Goal: Task Accomplishment & Management: Manage account settings

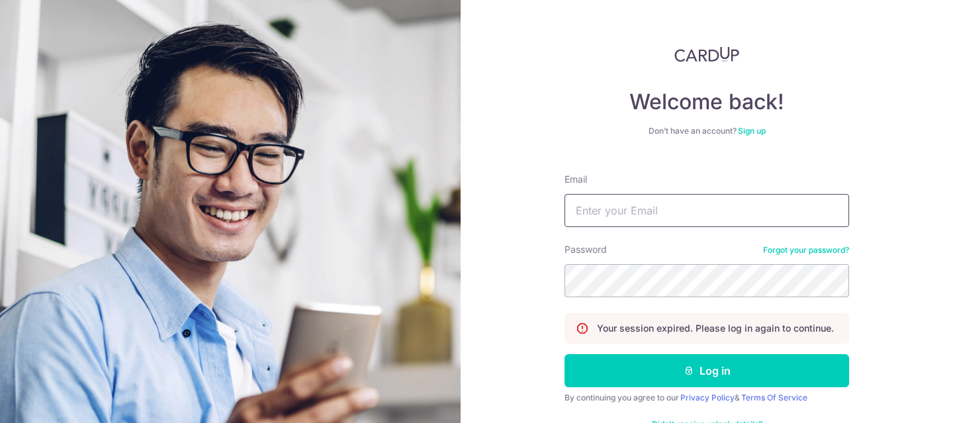
click at [602, 222] on input "Email" at bounding box center [706, 210] width 284 height 33
type input "OWJUNYUAN@GMAIL.COM"
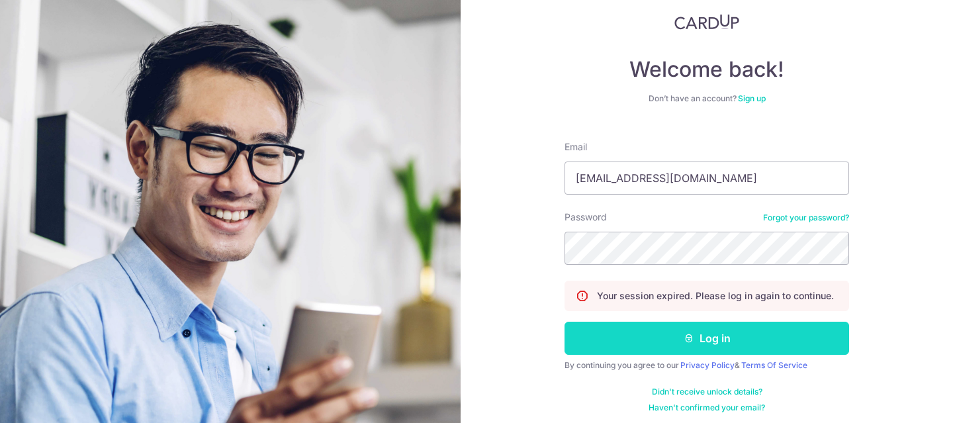
click at [722, 336] on button "Log in" at bounding box center [706, 337] width 284 height 33
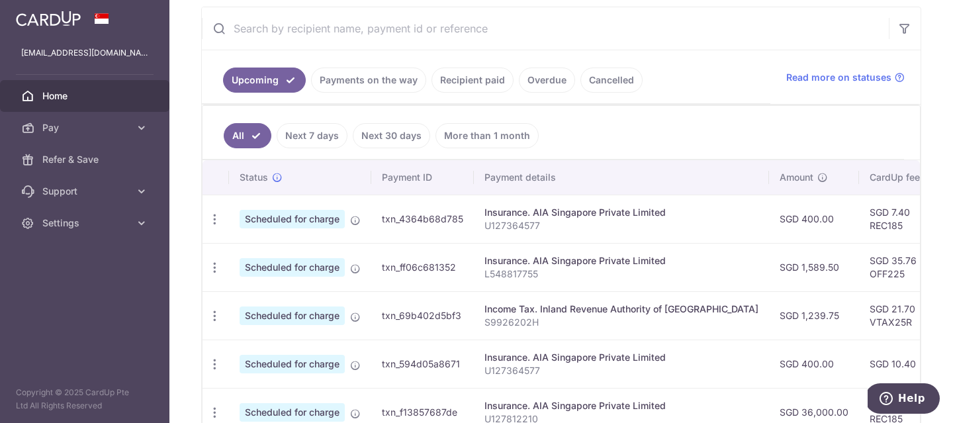
scroll to position [284, 0]
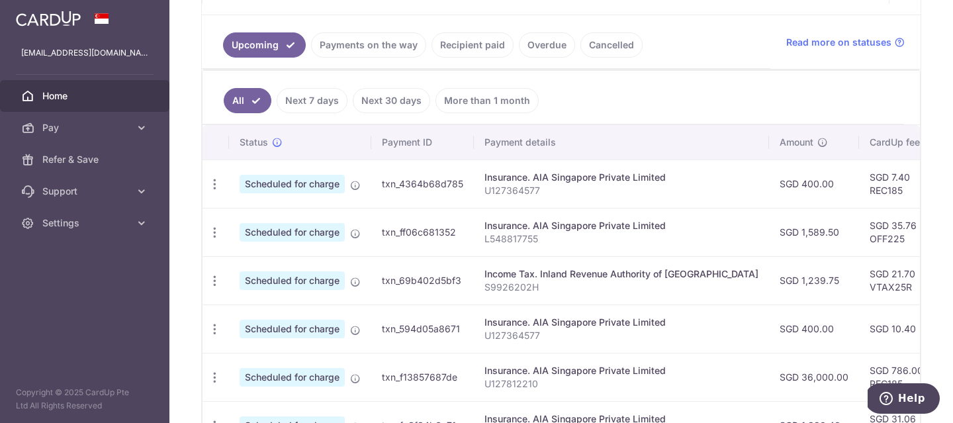
click at [321, 101] on link "Next 7 days" at bounding box center [311, 100] width 71 height 25
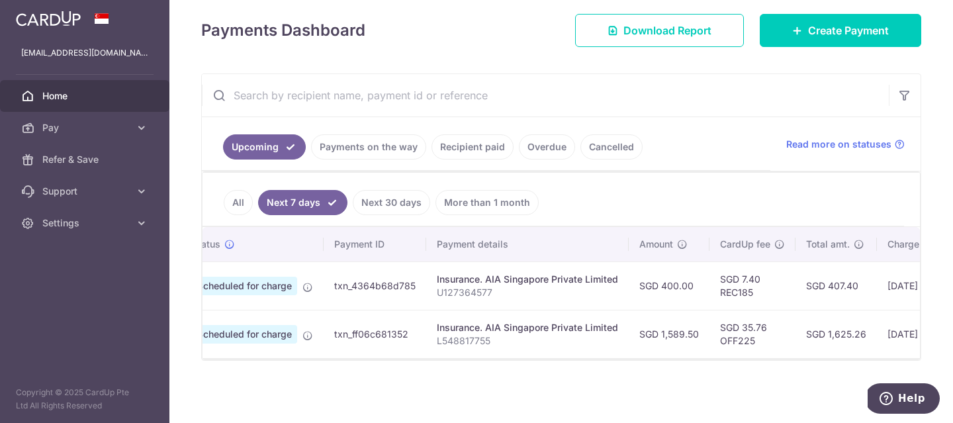
scroll to position [0, 51]
click at [232, 210] on link "All" at bounding box center [238, 202] width 29 height 25
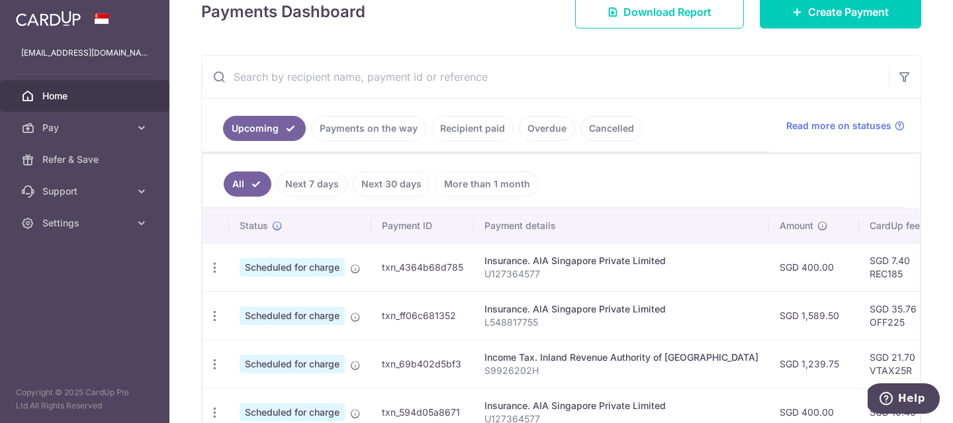
click at [489, 122] on link "Recipient paid" at bounding box center [472, 128] width 82 height 25
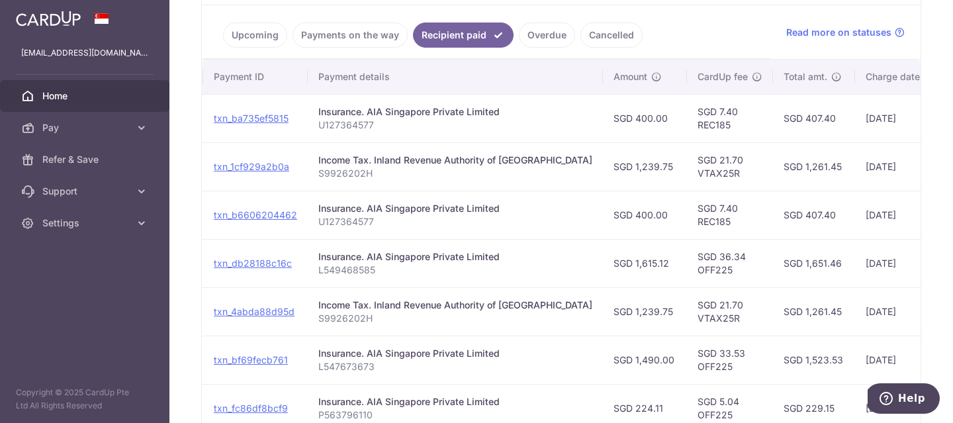
scroll to position [0, 37]
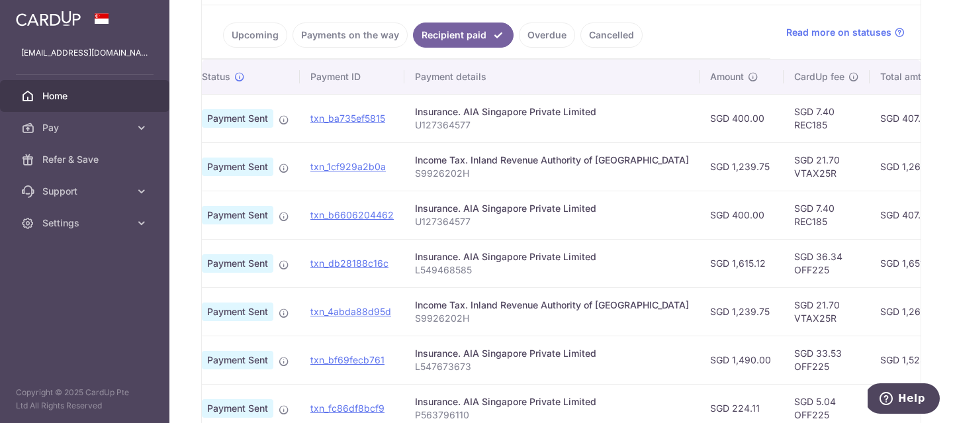
click at [258, 34] on link "Upcoming" at bounding box center [255, 34] width 64 height 25
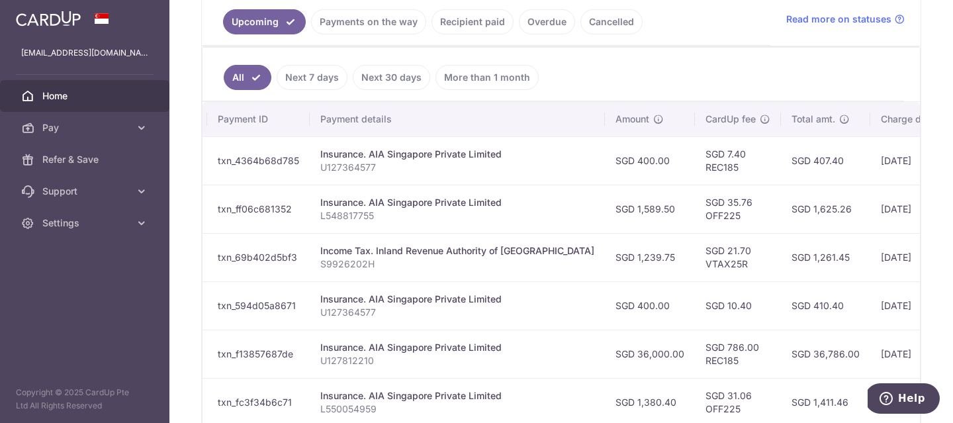
scroll to position [0, 0]
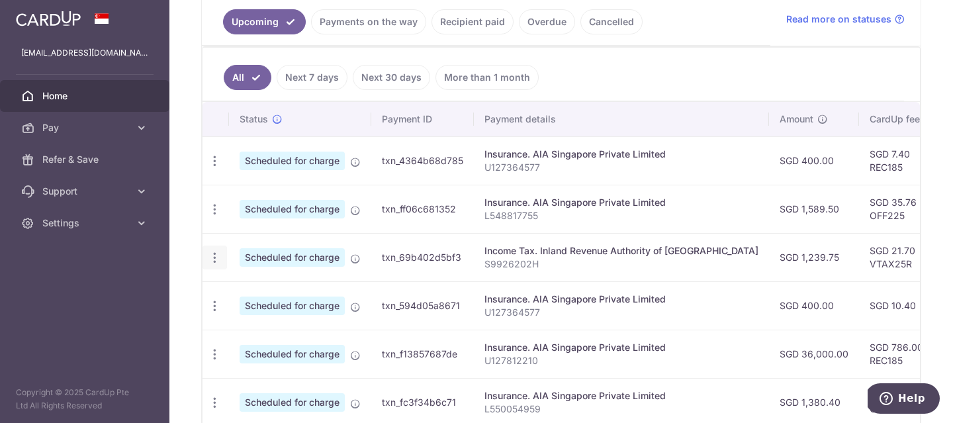
click at [213, 259] on icon "button" at bounding box center [215, 258] width 14 height 14
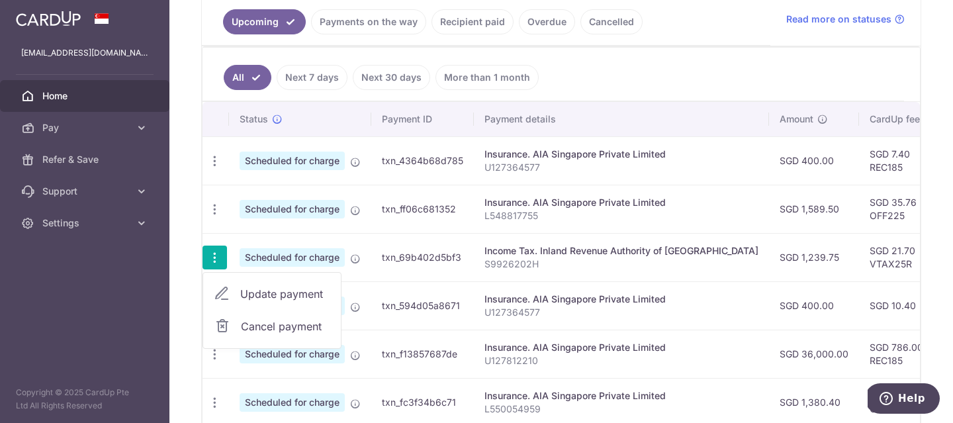
click at [255, 292] on span "Update payment" at bounding box center [285, 294] width 90 height 16
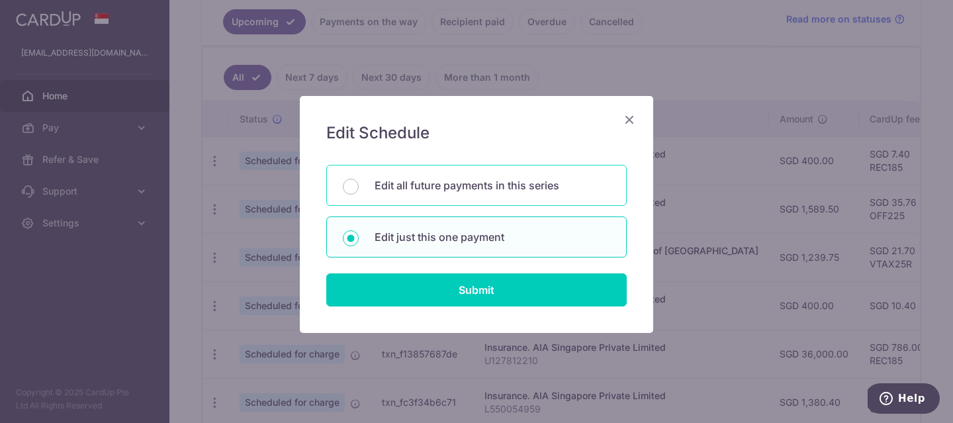
click at [471, 196] on div "Edit all future payments in this series" at bounding box center [476, 185] width 300 height 41
radio input "true"
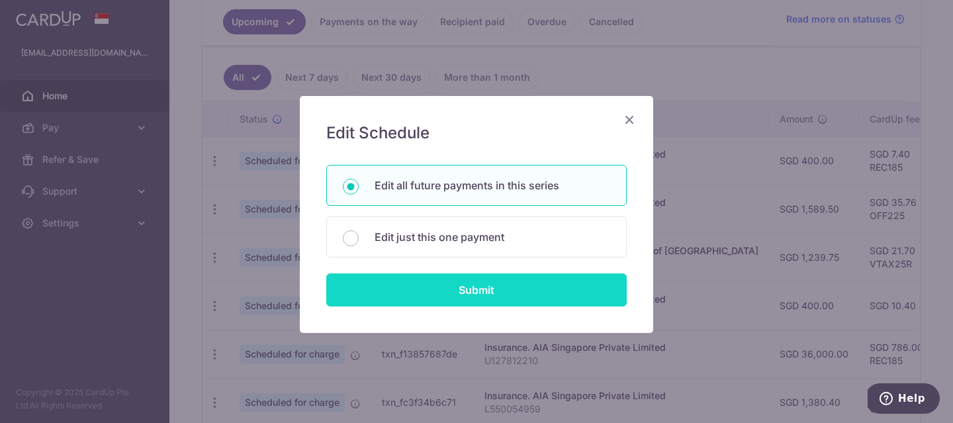
click at [489, 295] on input "Submit" at bounding box center [476, 289] width 300 height 33
radio input "true"
type input "1,239.75"
type input "S9926202H"
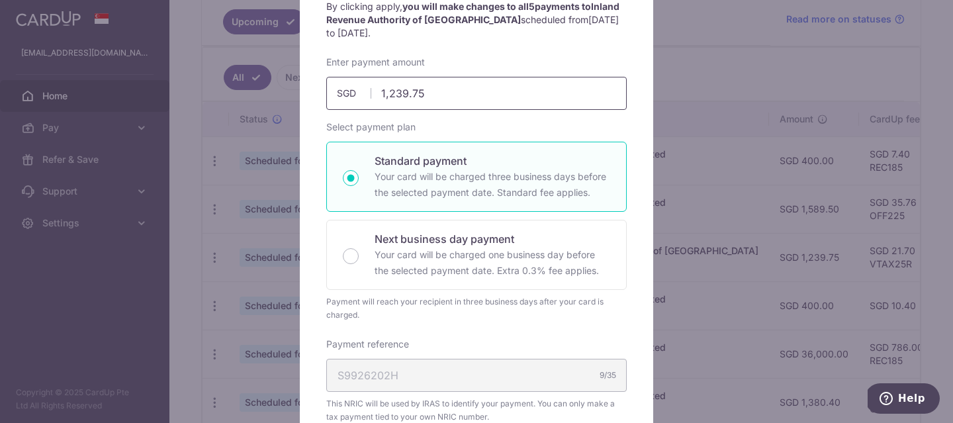
scroll to position [133, 0]
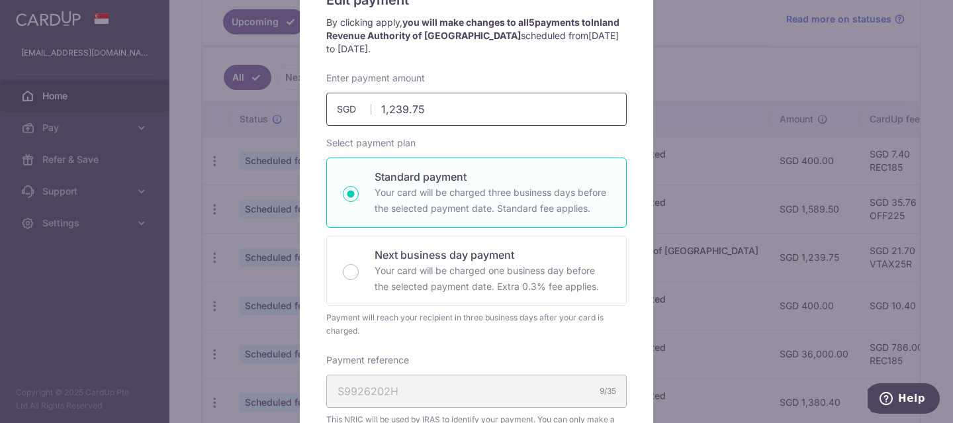
click at [446, 113] on input "1,239.75" at bounding box center [476, 109] width 300 height 33
click at [394, 118] on input "1,239.75" at bounding box center [476, 109] width 300 height 33
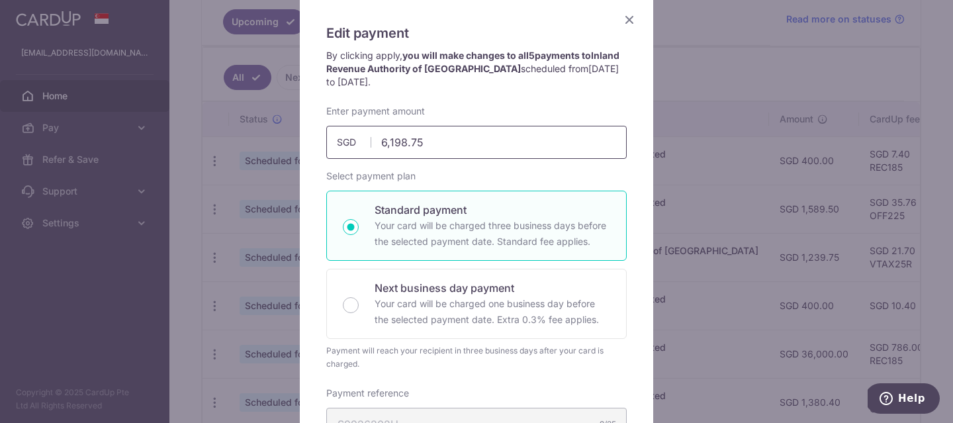
scroll to position [98, 0]
type input "6,198.75"
click at [632, 17] on icon "Close" at bounding box center [629, 21] width 16 height 17
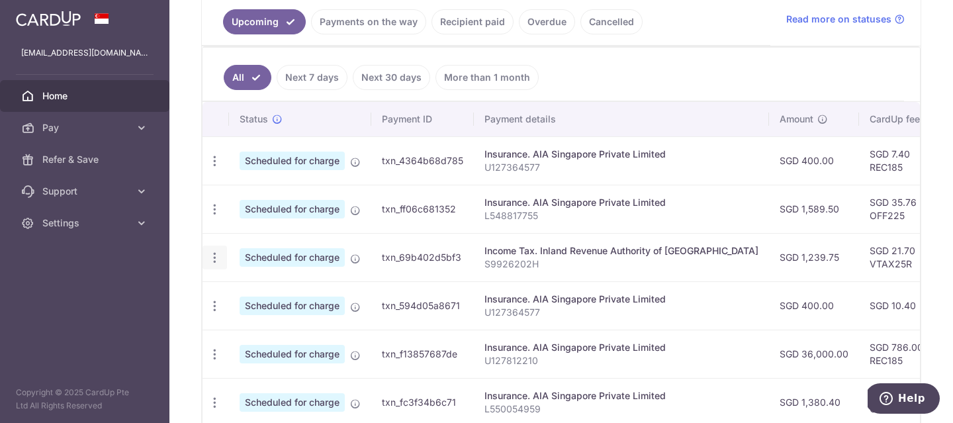
click at [214, 255] on icon "button" at bounding box center [215, 258] width 14 height 14
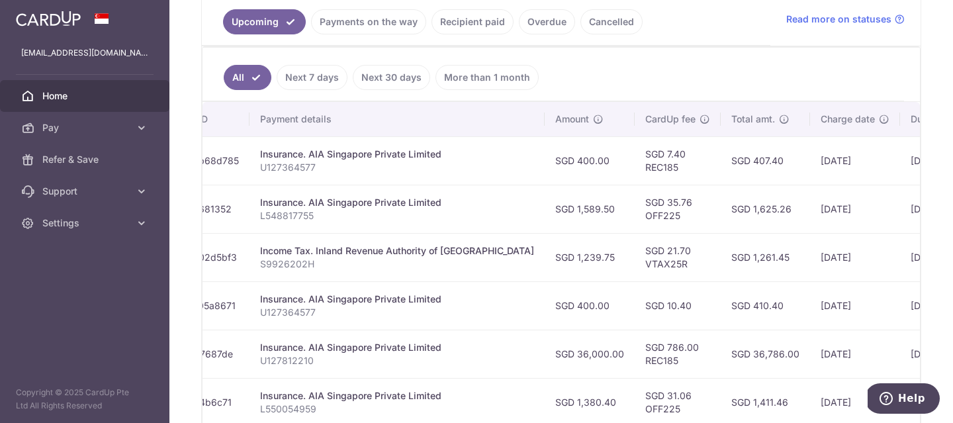
scroll to position [0, 0]
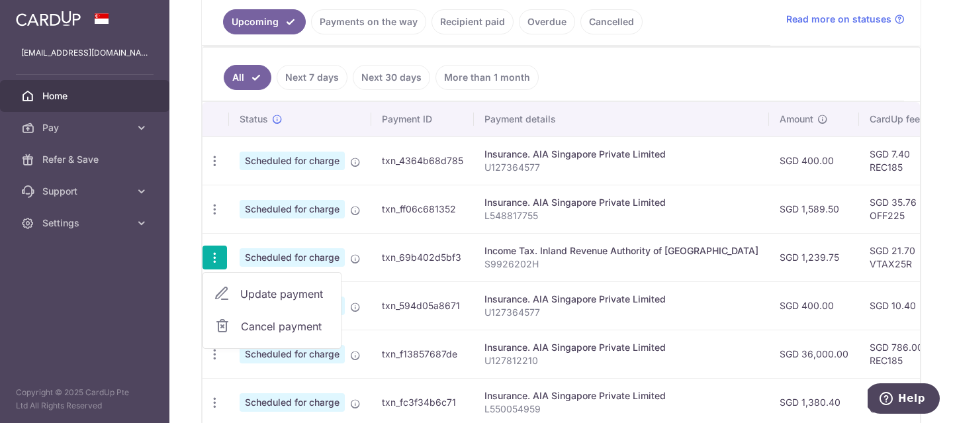
click at [304, 327] on span "Cancel payment" at bounding box center [285, 326] width 89 height 16
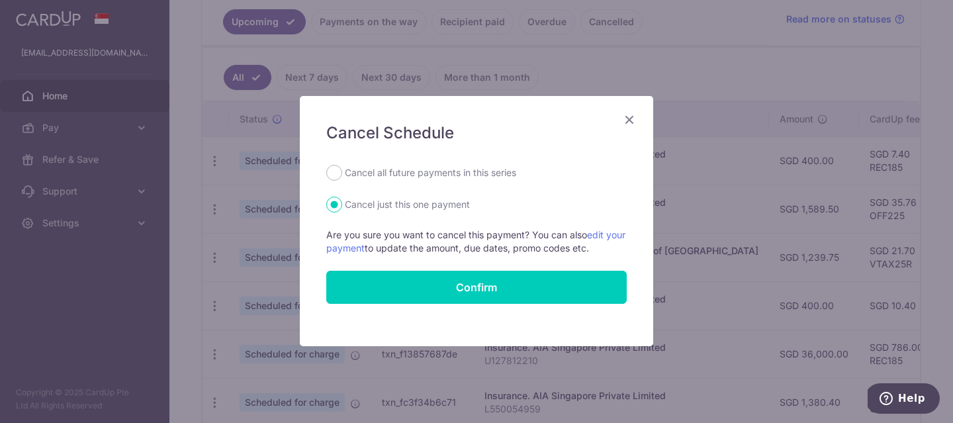
click at [395, 172] on label "Cancel all future payments in this series" at bounding box center [430, 173] width 171 height 16
click at [342, 172] on input "Cancel all future payments in this series" at bounding box center [334, 173] width 16 height 16
radio input "true"
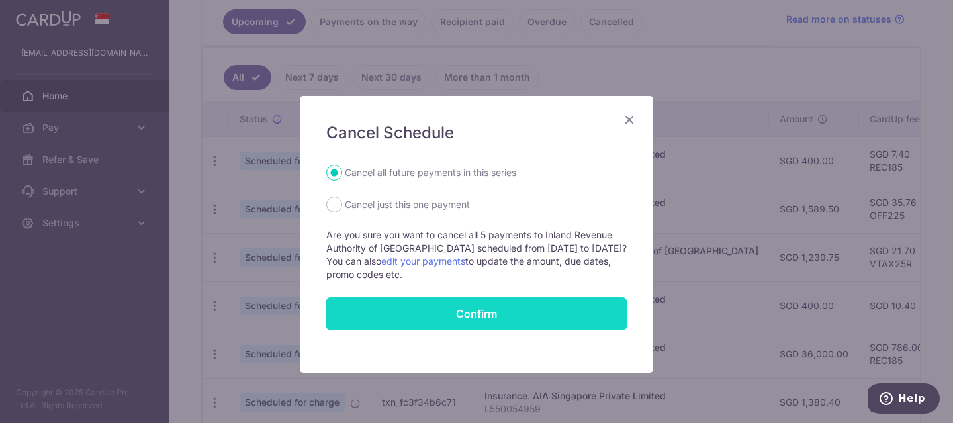
click at [497, 313] on button "Confirm" at bounding box center [476, 313] width 300 height 33
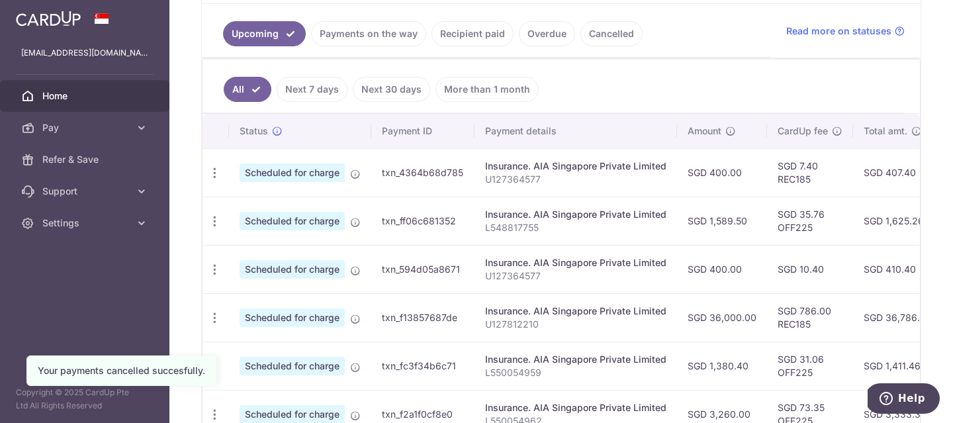
scroll to position [81, 0]
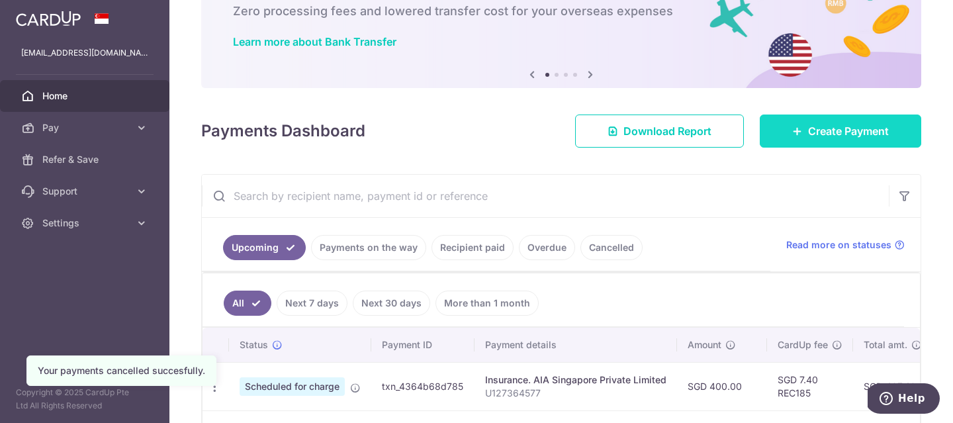
click at [814, 138] on span "Create Payment" at bounding box center [848, 131] width 81 height 16
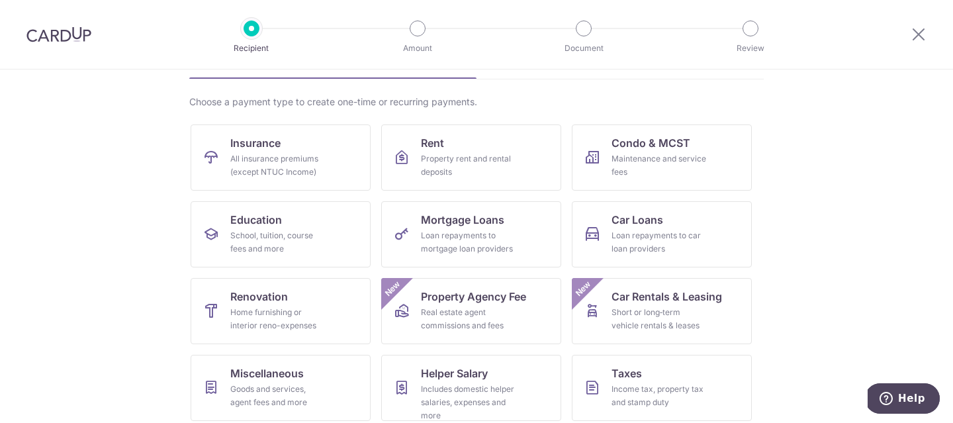
scroll to position [97, 0]
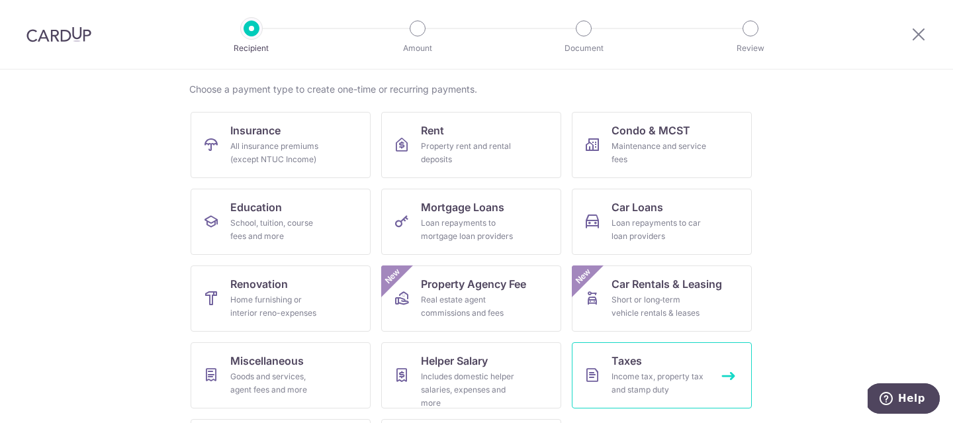
click at [710, 393] on link "Taxes Income tax, property tax and stamp duty" at bounding box center [662, 375] width 180 height 66
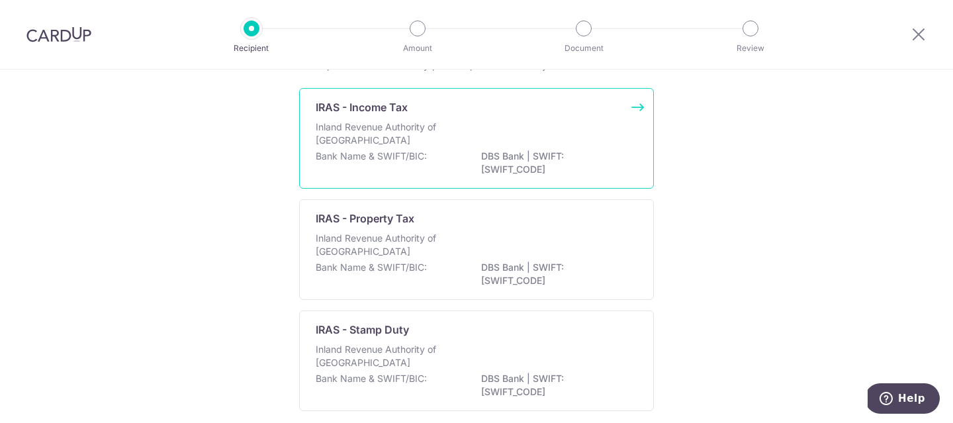
scroll to position [92, 0]
click at [484, 161] on p "DBS Bank | SWIFT: [SWIFT_CODE]" at bounding box center [555, 163] width 148 height 26
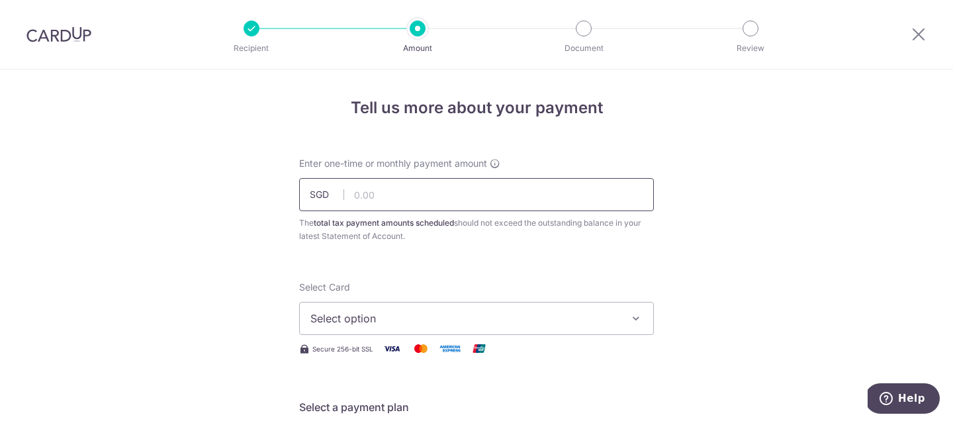
click at [500, 194] on input "text" at bounding box center [476, 194] width 355 height 33
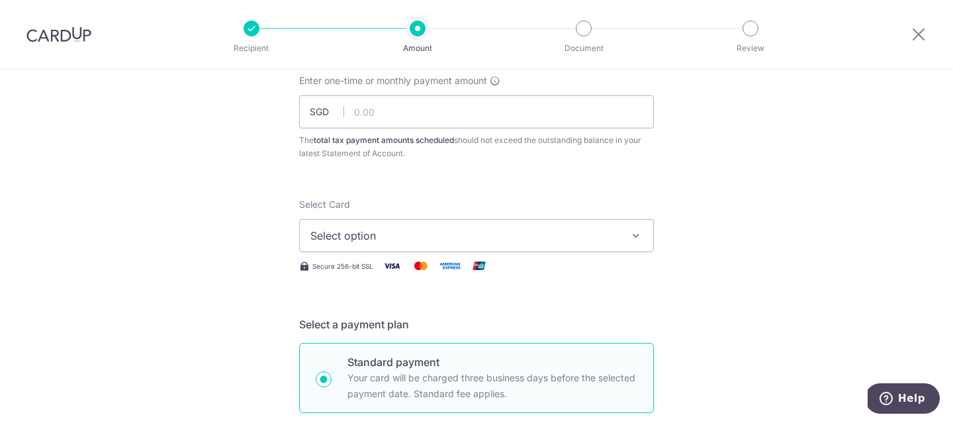
scroll to position [97, 0]
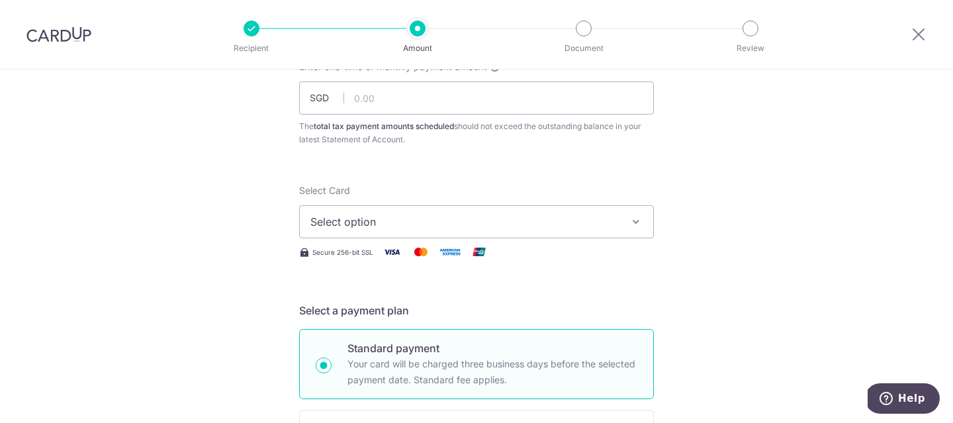
click at [535, 220] on span "Select option" at bounding box center [464, 222] width 308 height 16
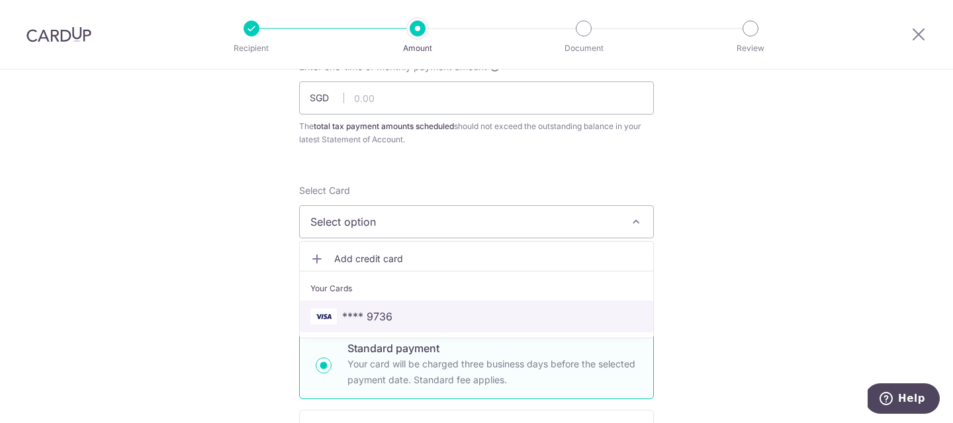
click at [499, 310] on span "**** 9736" at bounding box center [476, 316] width 332 height 16
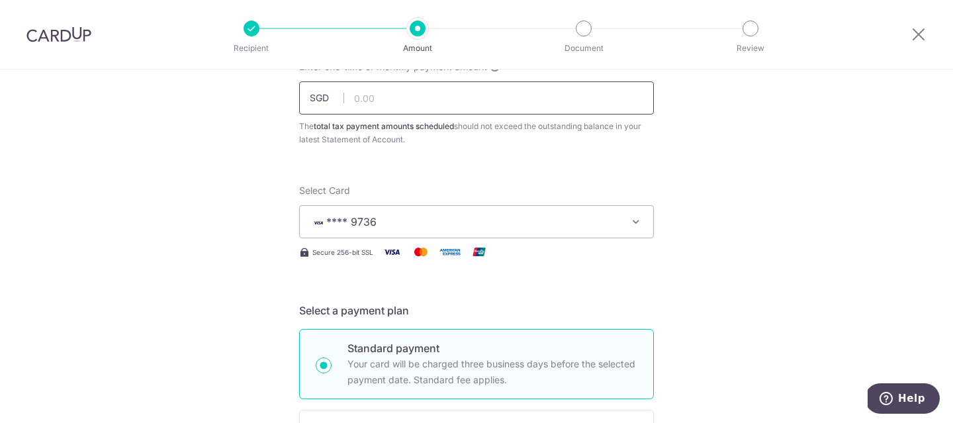
click at [454, 99] on input "text" at bounding box center [476, 97] width 355 height 33
type input "6,570.65"
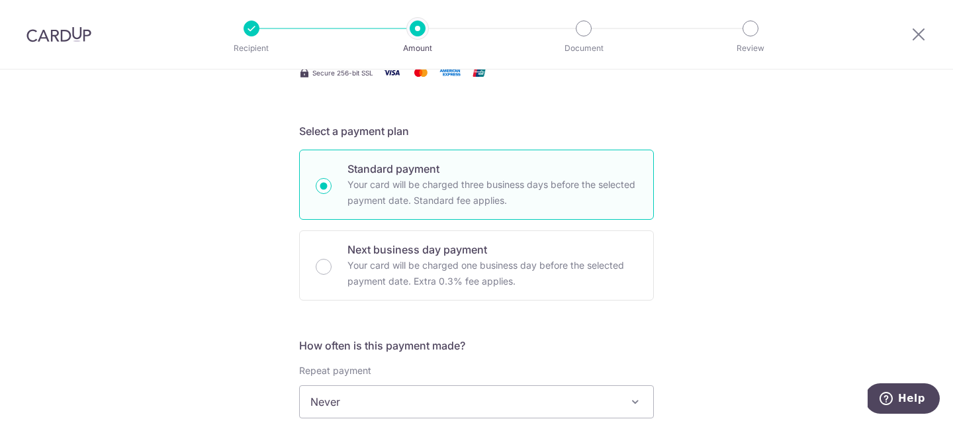
scroll to position [504, 0]
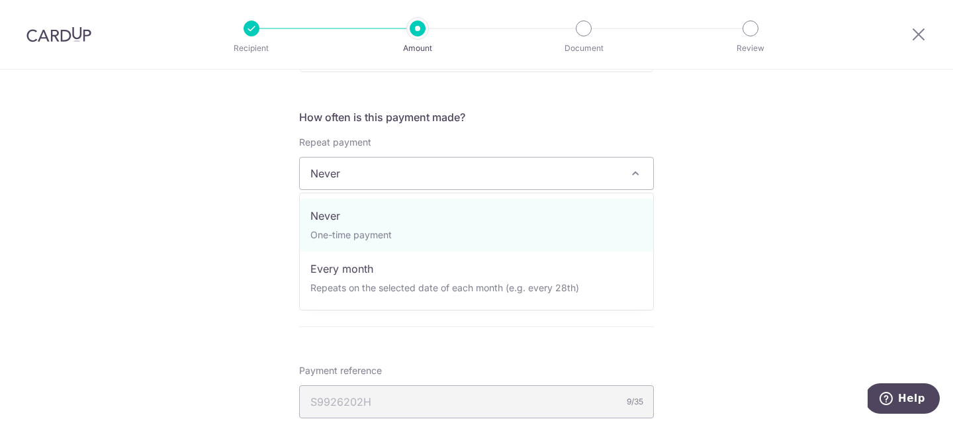
click at [464, 179] on span "Never" at bounding box center [476, 173] width 353 height 32
click at [761, 248] on div "Tell us more about your payment Enter one-time or monthly payment amount SGD 6,…" at bounding box center [476, 179] width 953 height 1228
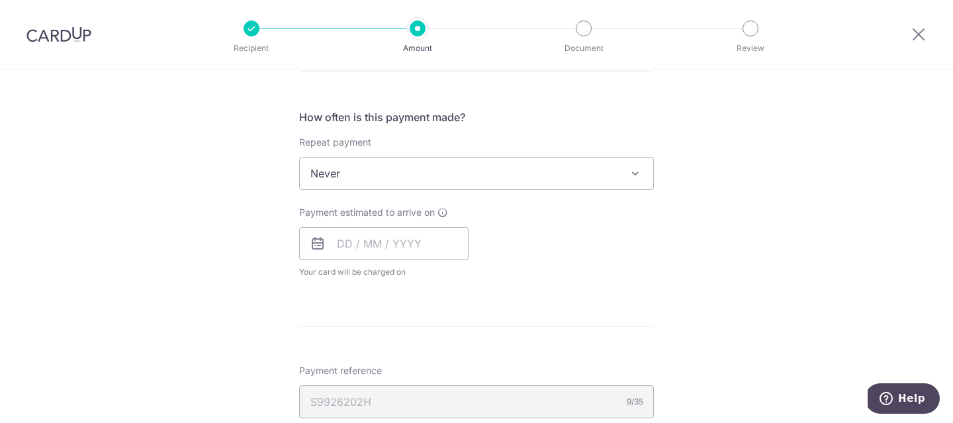
scroll to position [511, 0]
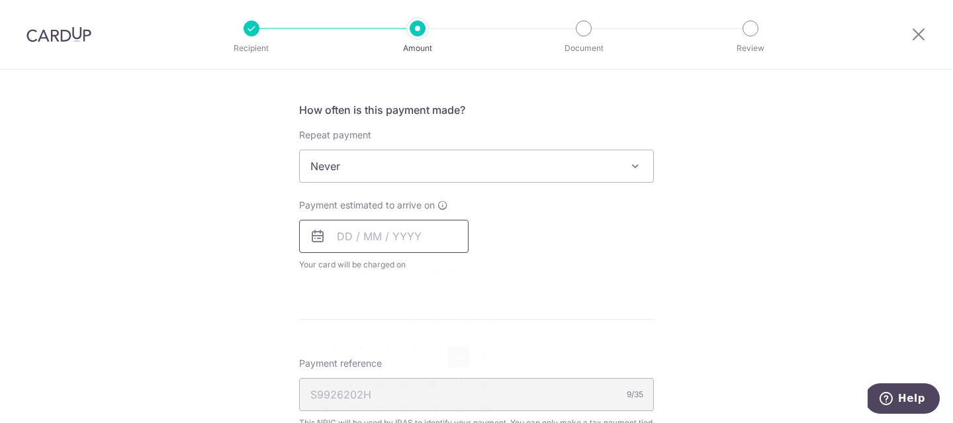
click at [345, 235] on input "text" at bounding box center [383, 236] width 169 height 33
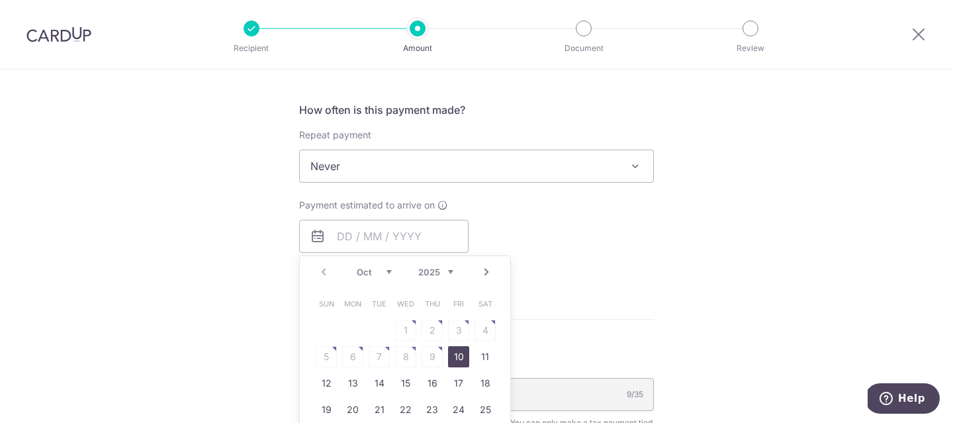
click at [459, 357] on link "10" at bounding box center [458, 356] width 21 height 21
type input "[DATE]"
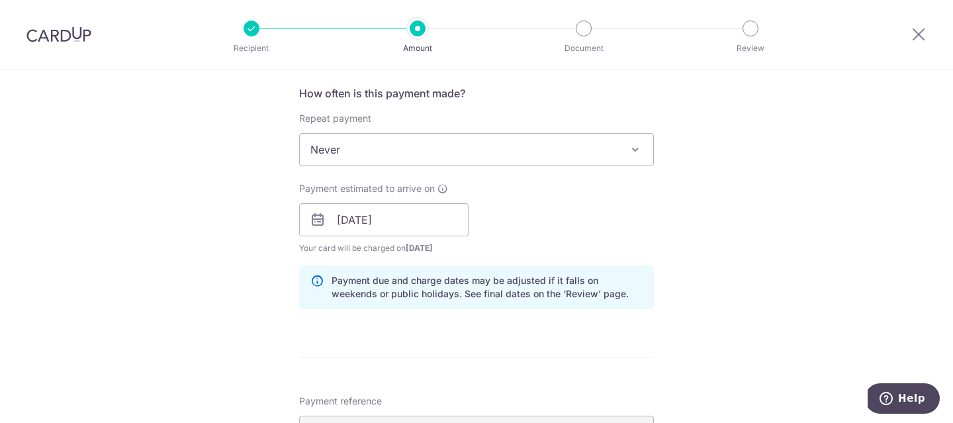
scroll to position [540, 0]
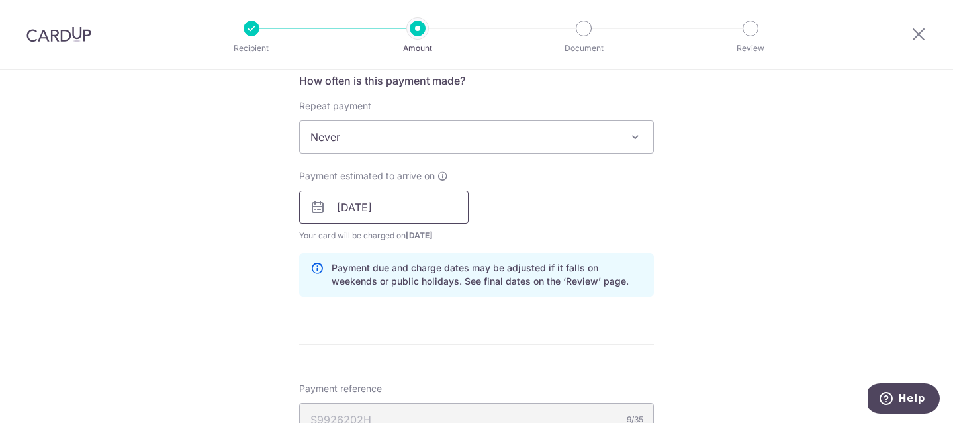
click at [342, 212] on input "[DATE]" at bounding box center [383, 207] width 169 height 33
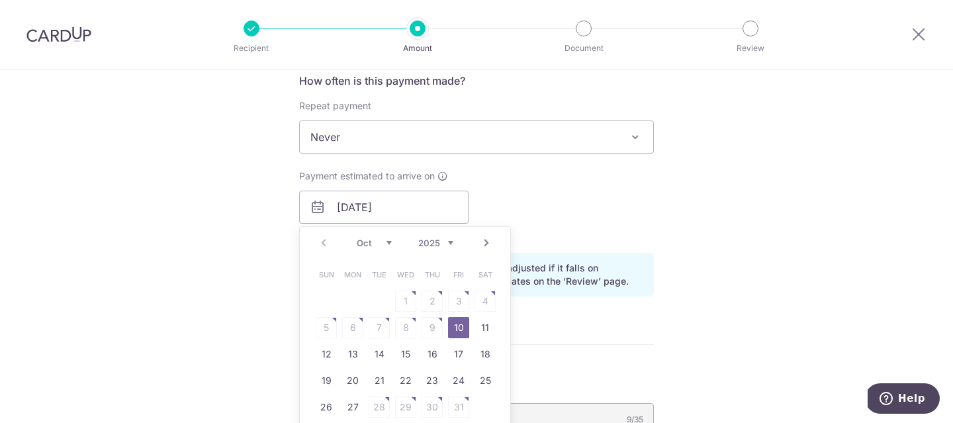
click at [462, 329] on link "10" at bounding box center [458, 327] width 21 height 21
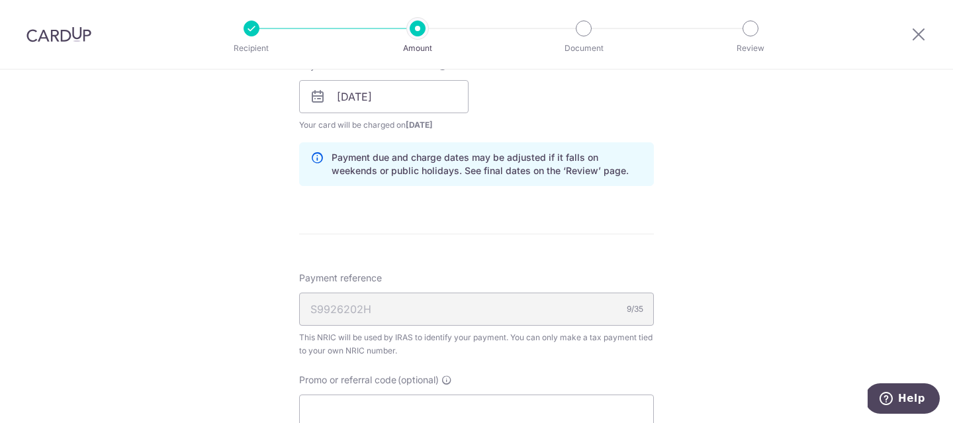
click at [689, 210] on div "Tell us more about your payment Enter one-time or monthly payment amount SGD 6,…" at bounding box center [476, 60] width 953 height 1283
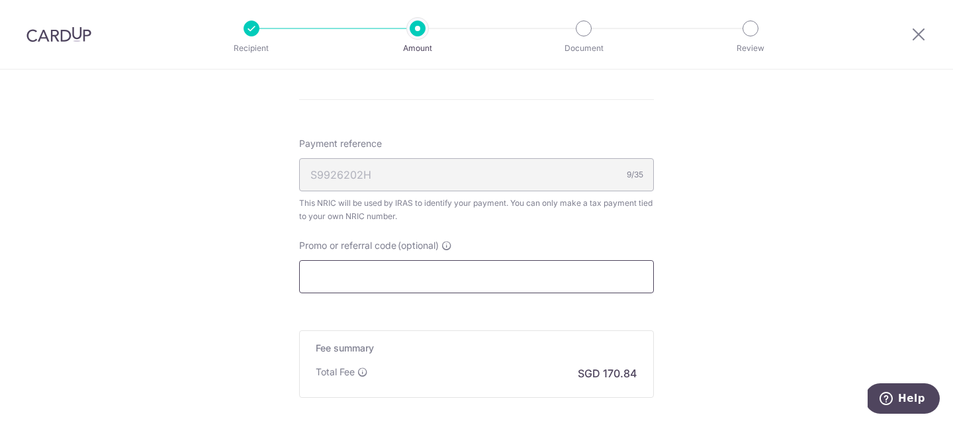
click at [465, 290] on input "Promo or referral code (optional)" at bounding box center [476, 276] width 355 height 33
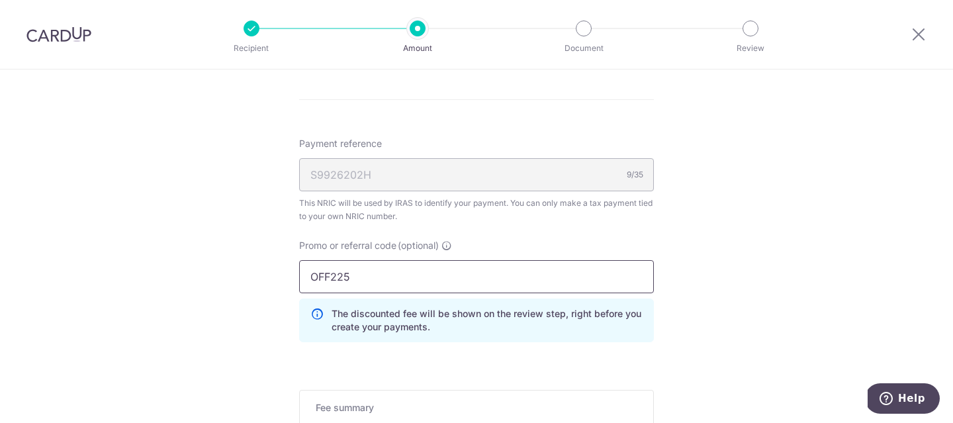
type input "OFF225"
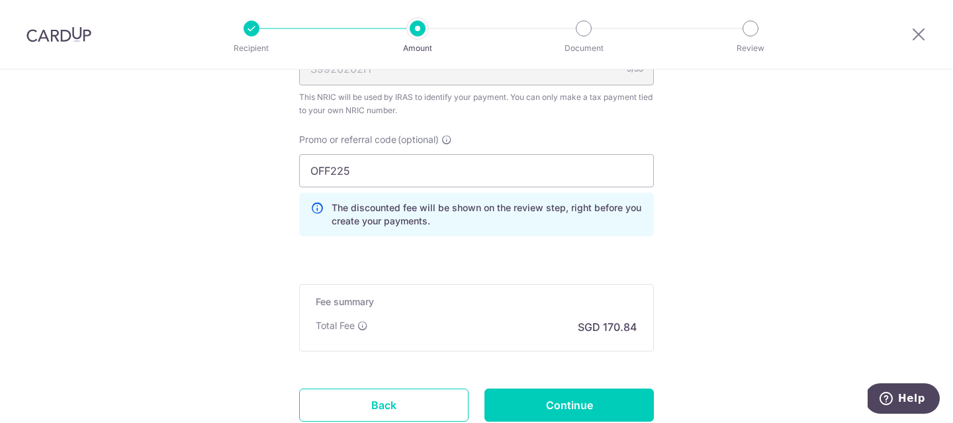
scroll to position [989, 0]
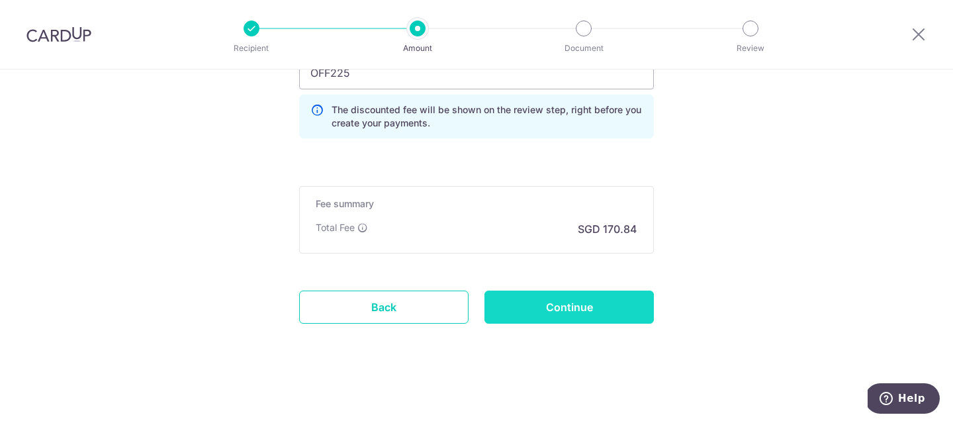
click at [604, 306] on input "Continue" at bounding box center [568, 306] width 169 height 33
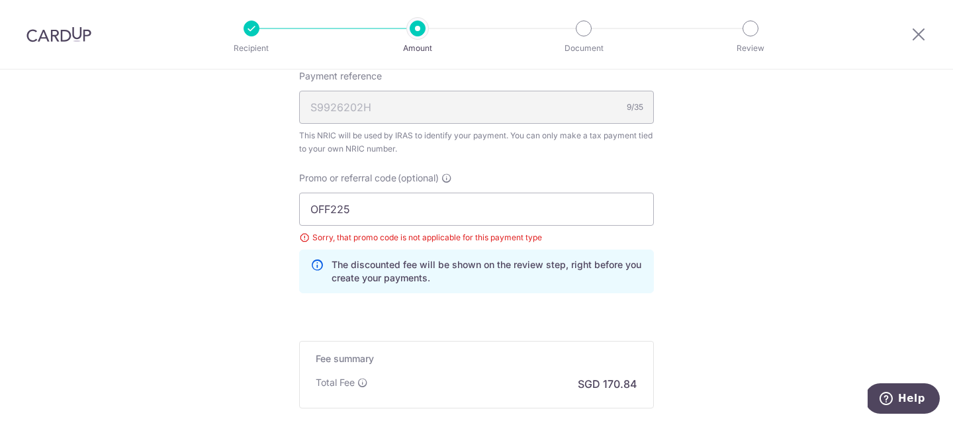
scroll to position [877, 0]
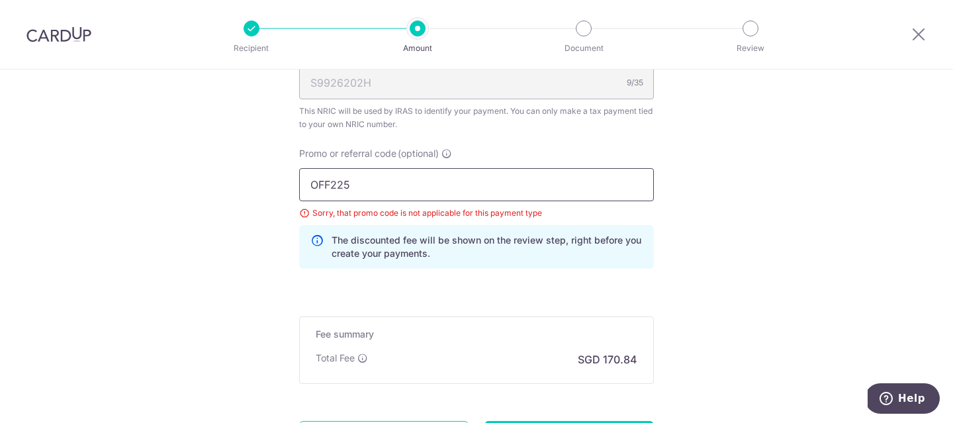
click at [427, 185] on input "OFF225" at bounding box center [476, 184] width 355 height 33
paste input "VTAX25ONE"
type input "VTAX25ONE"
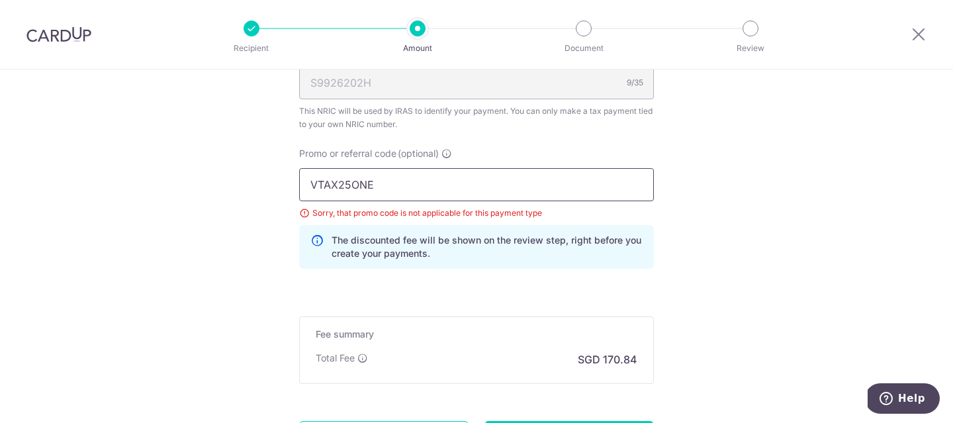
click at [540, 192] on input "VTAX25ONE" at bounding box center [476, 184] width 355 height 33
click button "Add Card" at bounding box center [0, 0] width 0 height 0
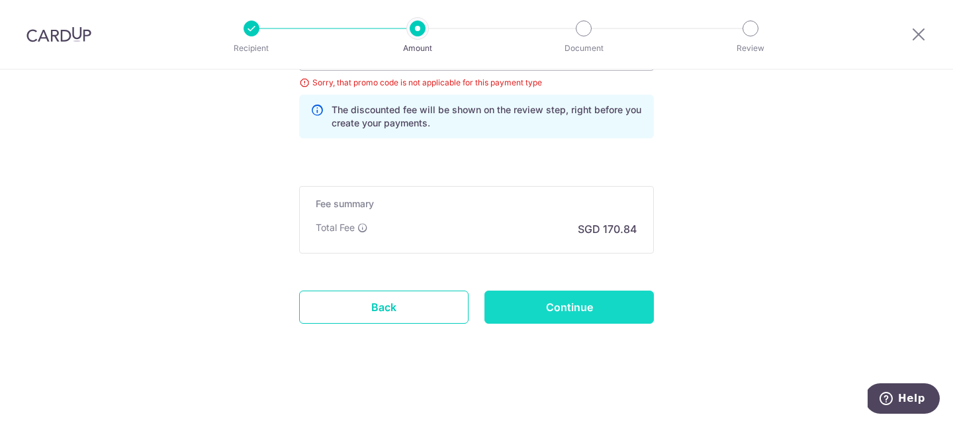
click at [557, 316] on input "Continue" at bounding box center [568, 306] width 169 height 33
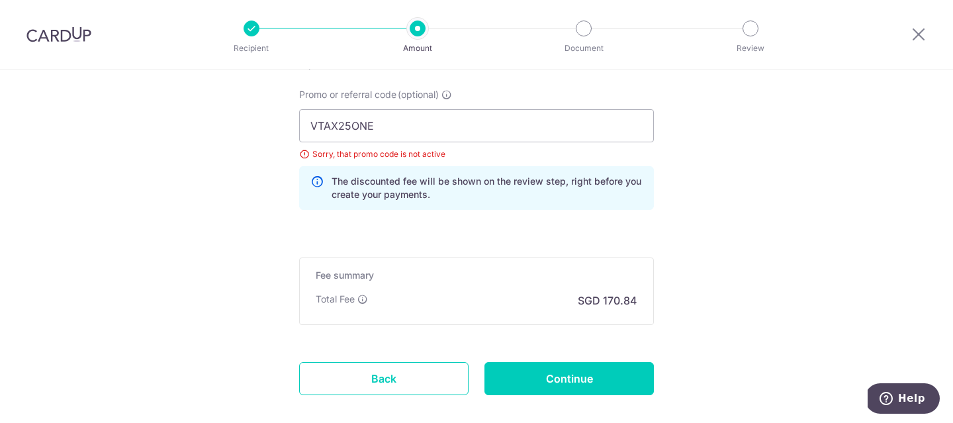
scroll to position [935, 0]
click at [503, 121] on input "VTAX25ONE" at bounding box center [476, 126] width 355 height 33
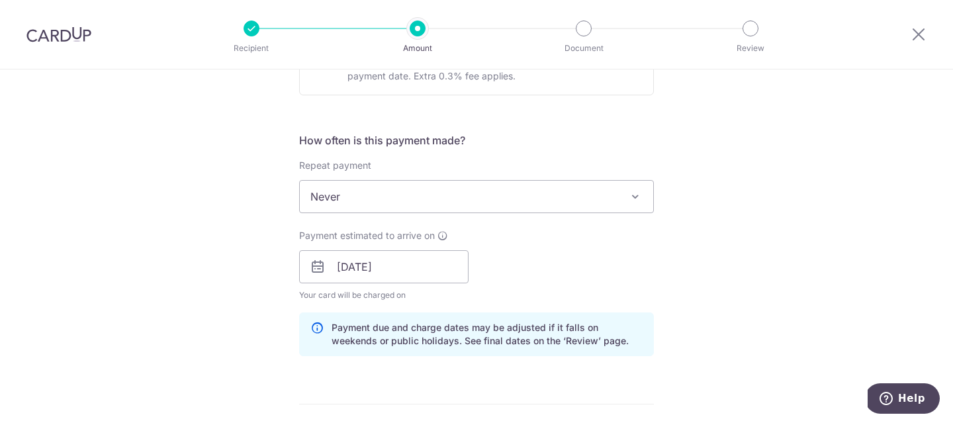
scroll to position [494, 0]
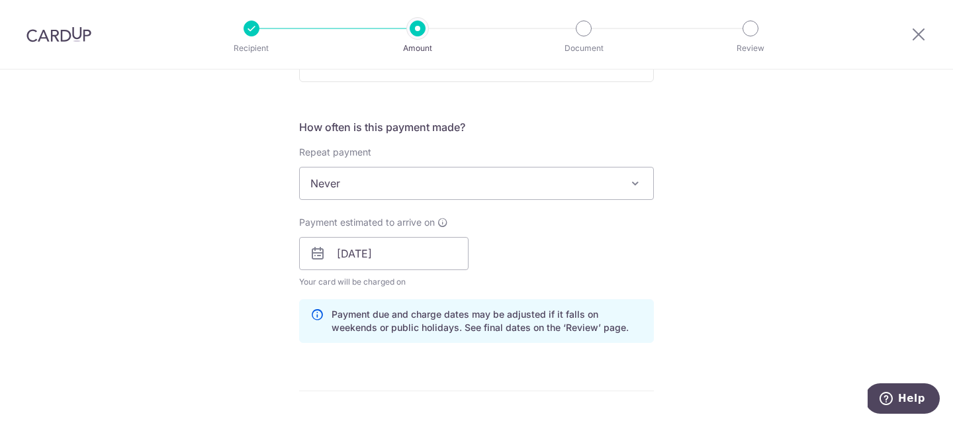
click at [480, 187] on span "Never" at bounding box center [476, 183] width 353 height 32
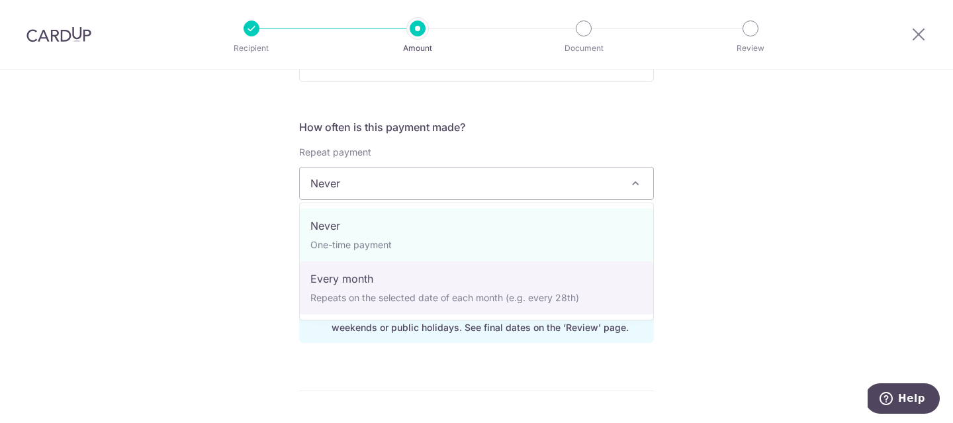
select select "3"
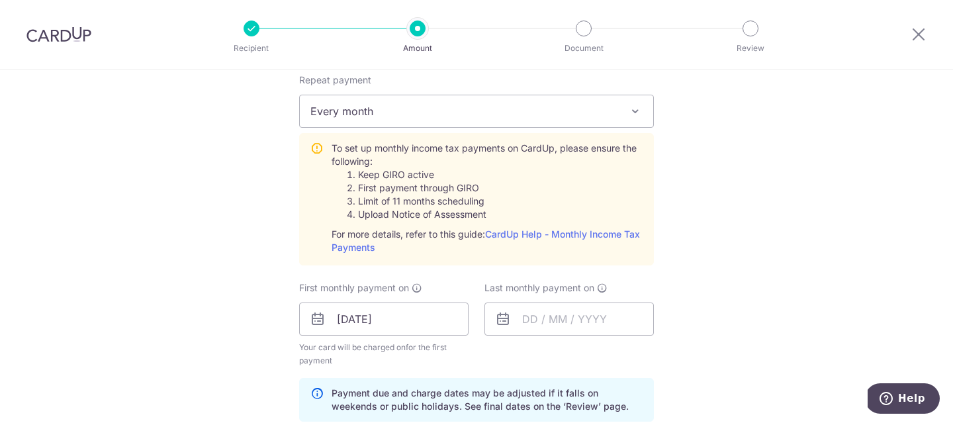
scroll to position [556, 0]
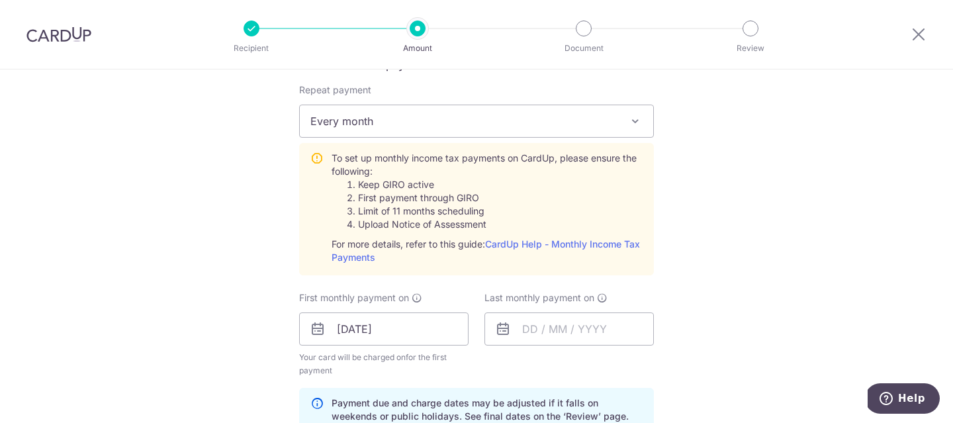
click at [446, 226] on li "Upload Notice of Assessment" at bounding box center [500, 224] width 284 height 13
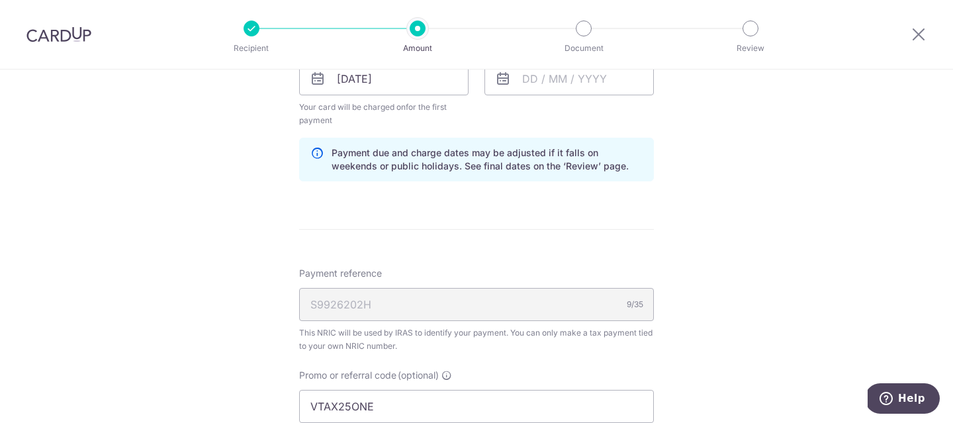
scroll to position [806, 0]
click at [915, 22] on div at bounding box center [918, 34] width 69 height 69
click at [915, 30] on icon at bounding box center [918, 34] width 16 height 17
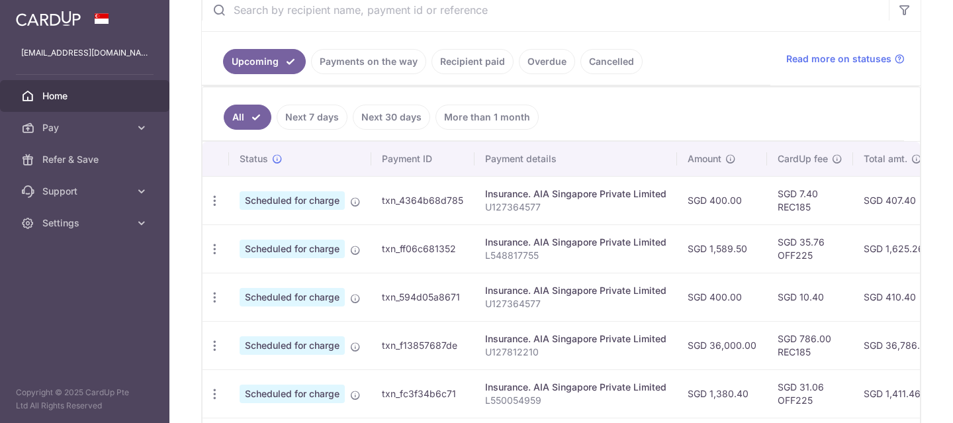
scroll to position [256, 0]
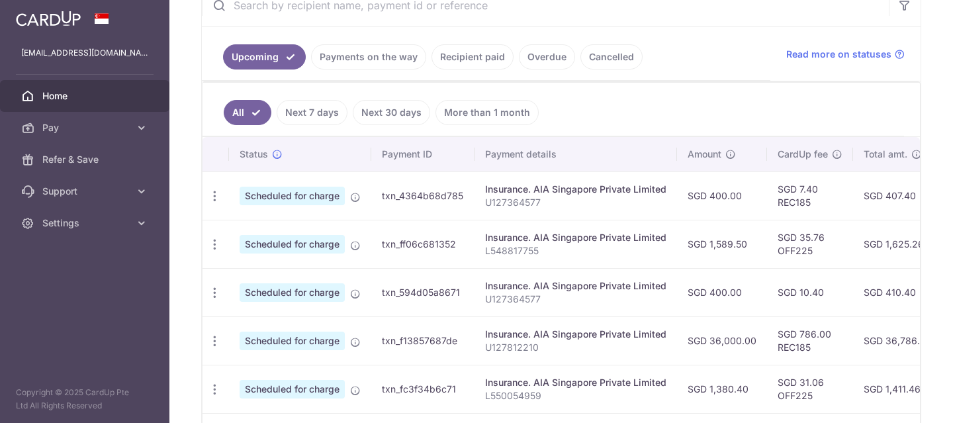
click at [389, 60] on link "Payments on the way" at bounding box center [368, 56] width 115 height 25
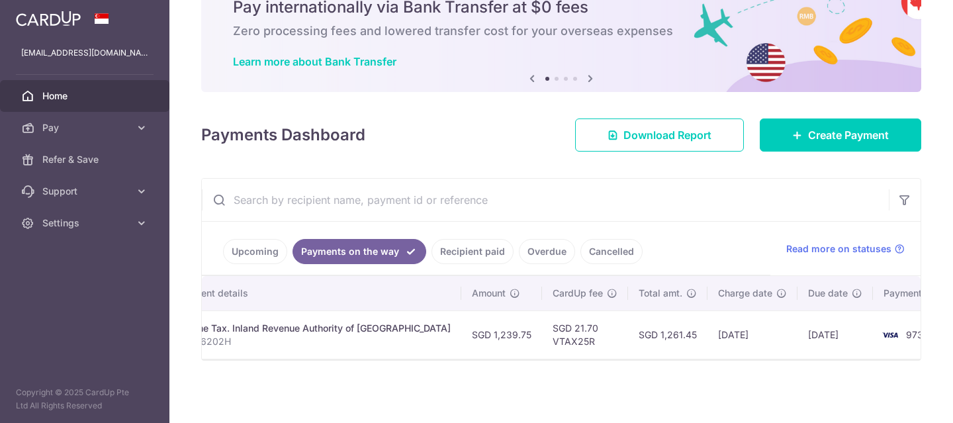
scroll to position [0, 0]
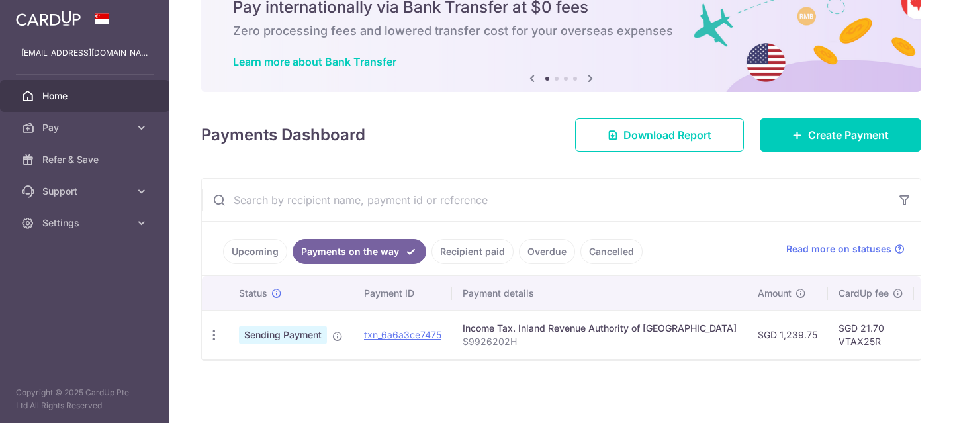
click at [601, 255] on link "Cancelled" at bounding box center [611, 251] width 62 height 25
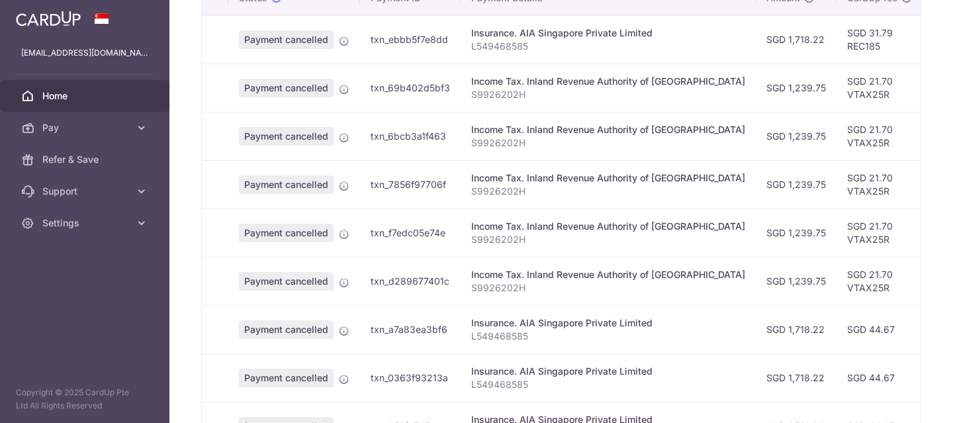
scroll to position [325, 0]
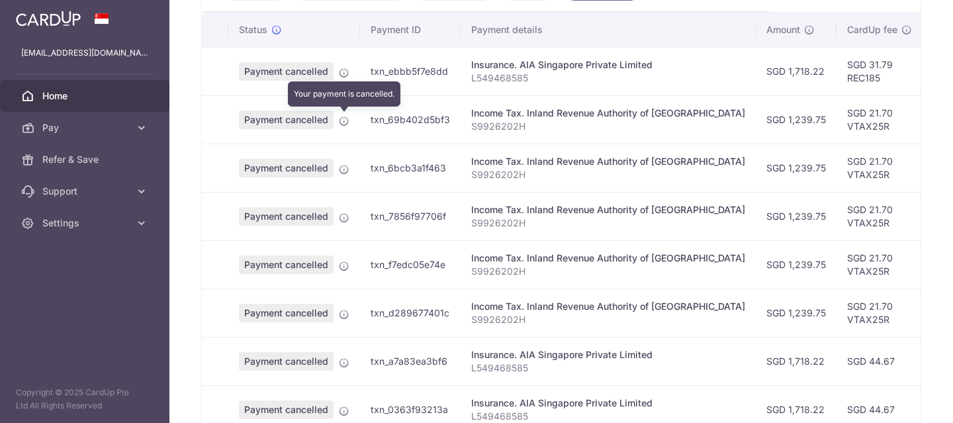
click at [341, 121] on icon at bounding box center [344, 121] width 11 height 11
click at [306, 125] on span "Payment cancelled" at bounding box center [286, 119] width 95 height 19
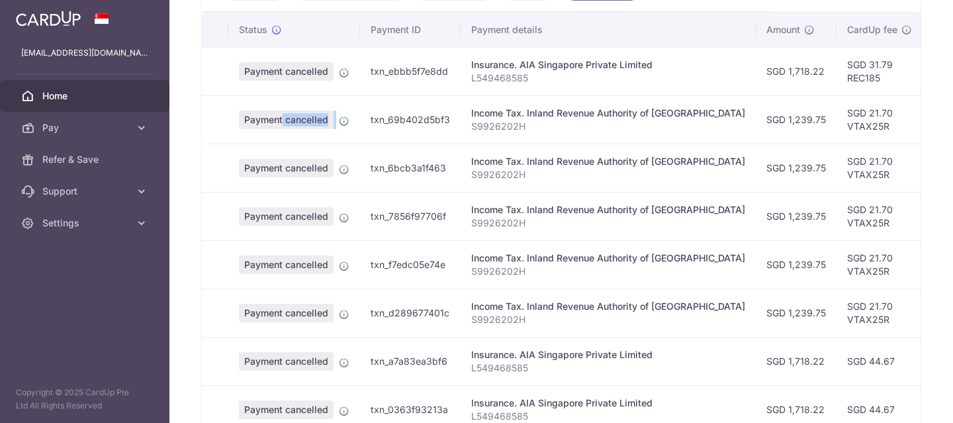
click at [306, 125] on span "Payment cancelled" at bounding box center [286, 119] width 95 height 19
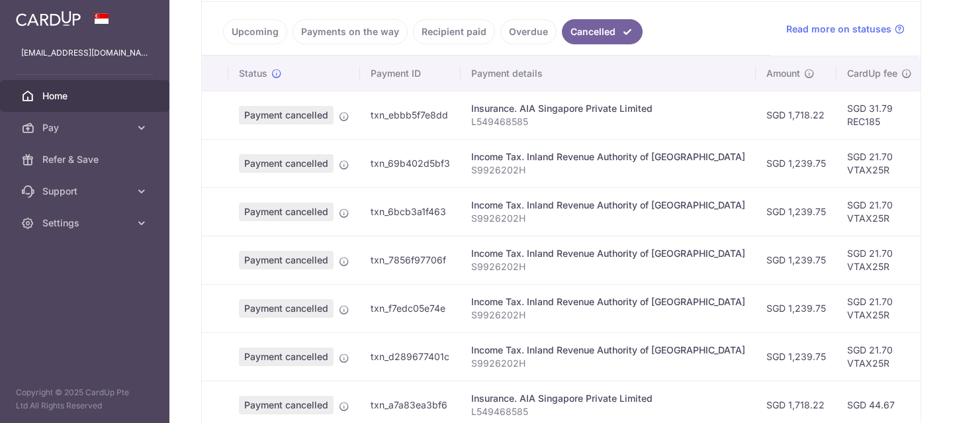
click at [323, 148] on td "Payment cancelled" at bounding box center [294, 163] width 132 height 48
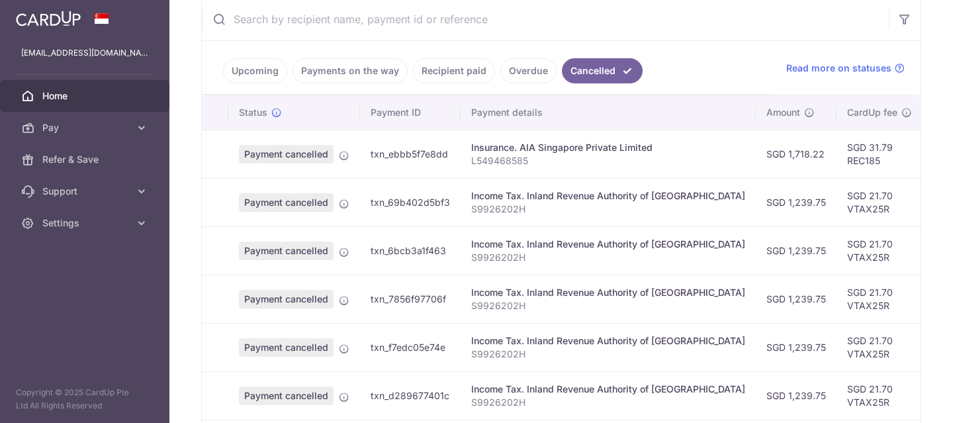
scroll to position [210, 0]
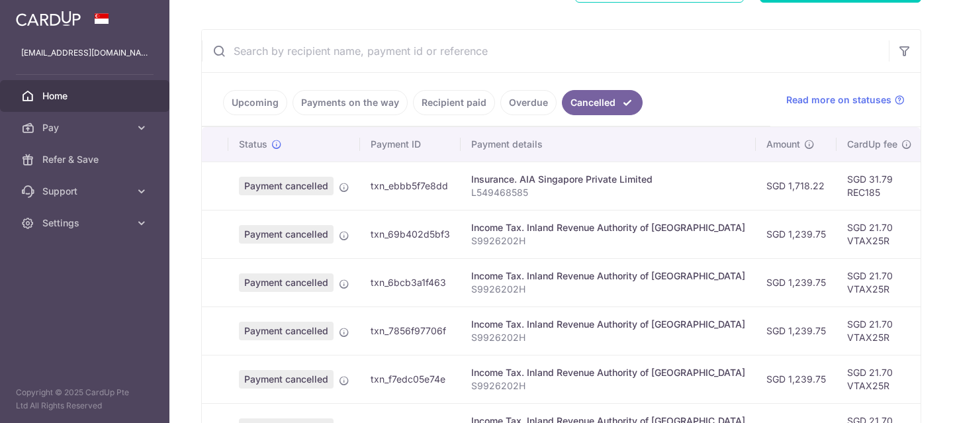
click at [269, 103] on link "Upcoming" at bounding box center [255, 102] width 64 height 25
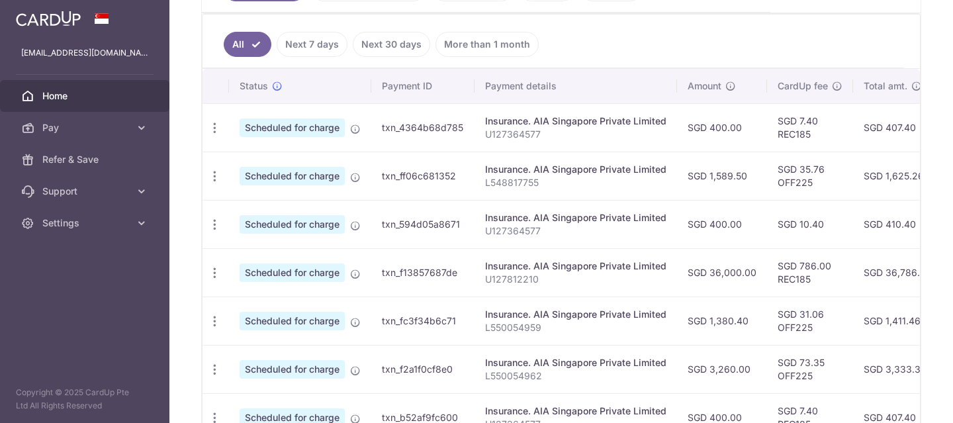
scroll to position [297, 0]
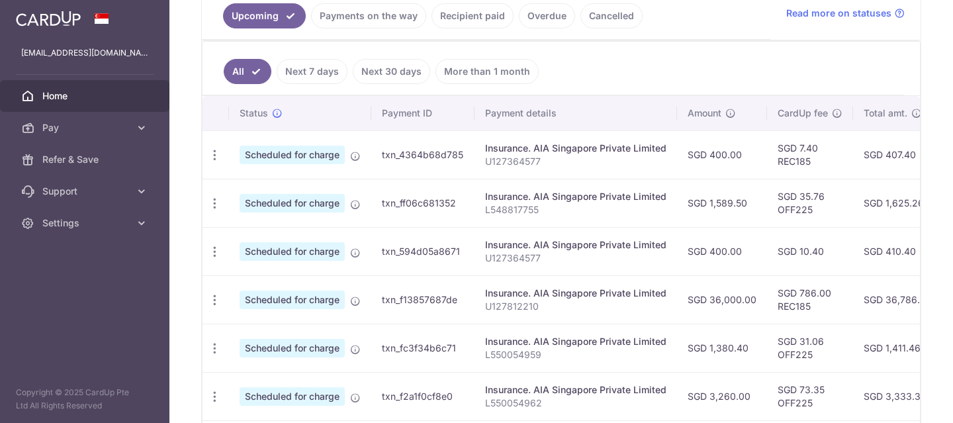
click at [601, 19] on link "Cancelled" at bounding box center [611, 15] width 62 height 25
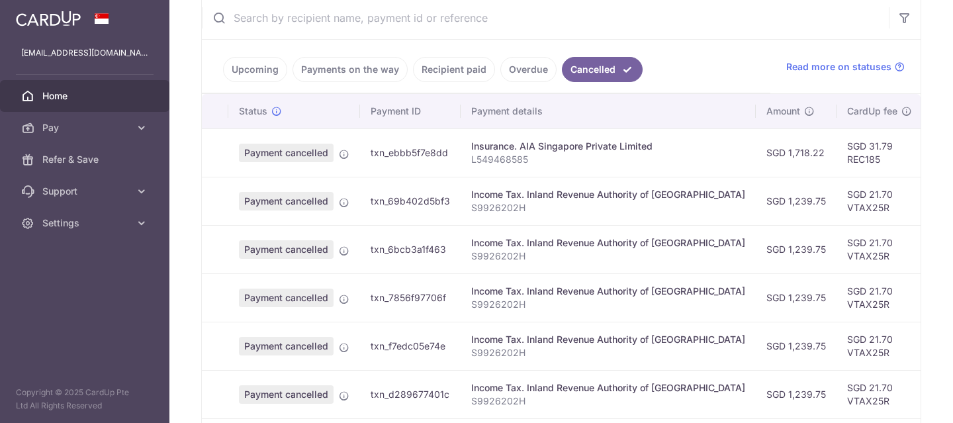
click at [265, 69] on link "Upcoming" at bounding box center [255, 69] width 64 height 25
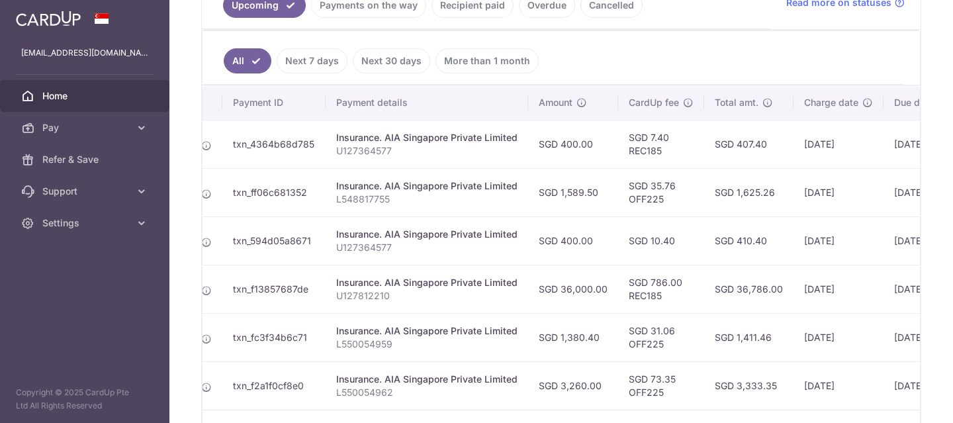
scroll to position [0, 0]
